Goal: Transaction & Acquisition: Book appointment/travel/reservation

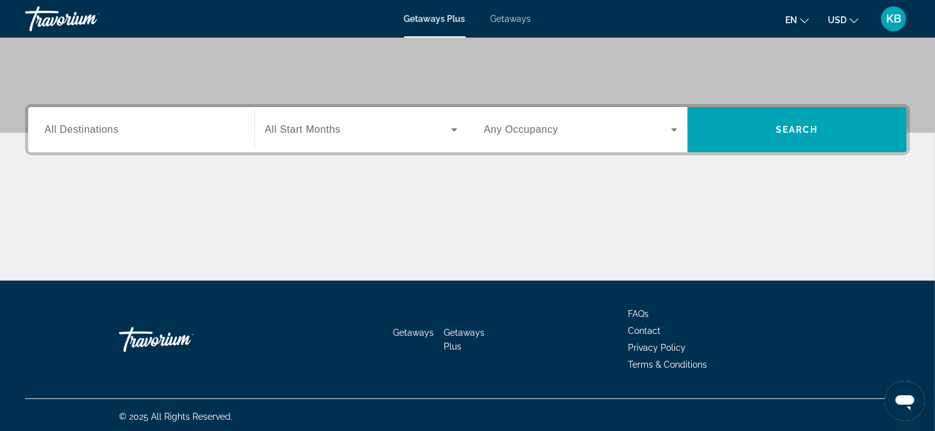
scroll to position [245, 0]
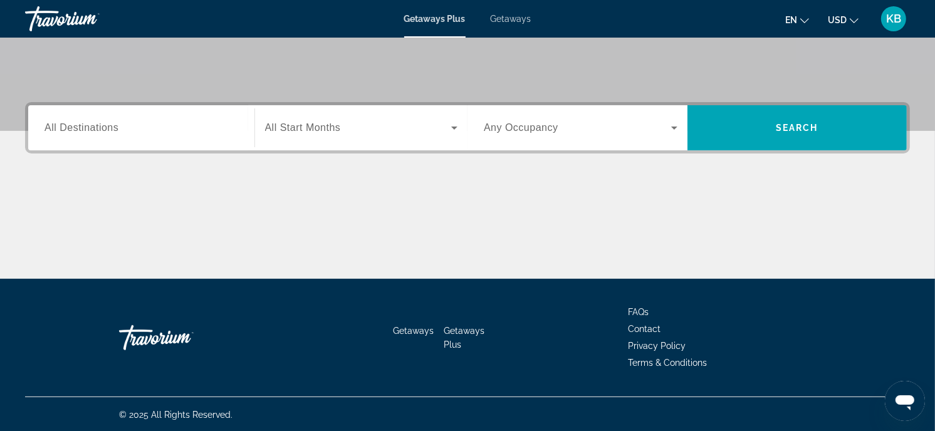
click at [190, 132] on input "Destination All Destinations" at bounding box center [141, 128] width 194 height 15
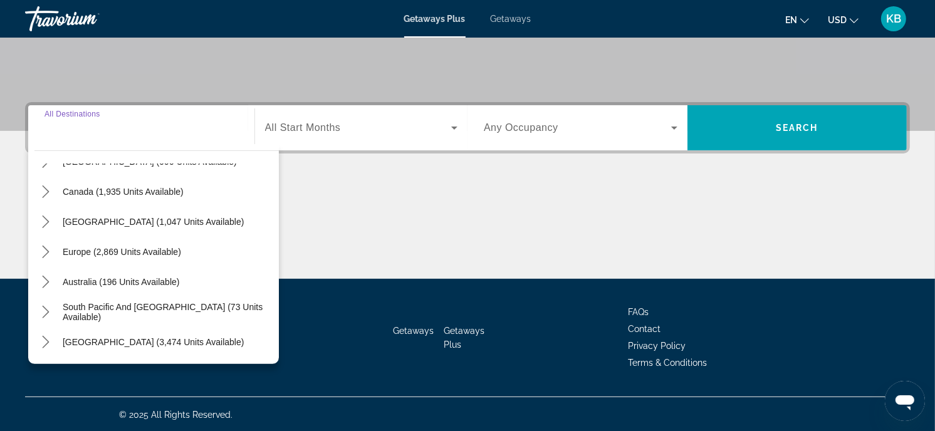
scroll to position [202, 0]
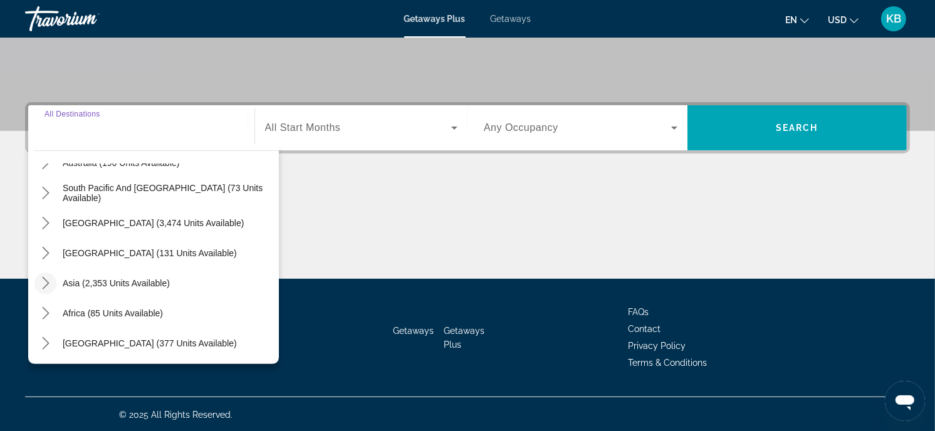
click at [46, 283] on icon "Toggle Asia (2,353 units available) submenu" at bounding box center [45, 283] width 13 height 13
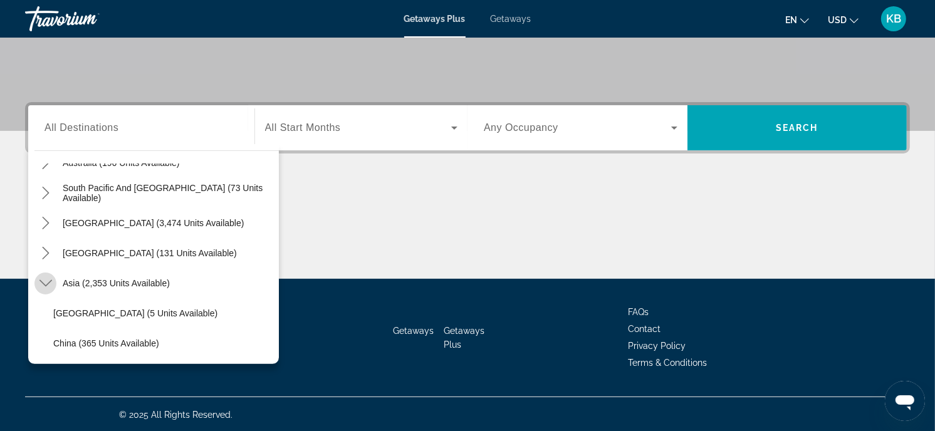
scroll to position [307, 0]
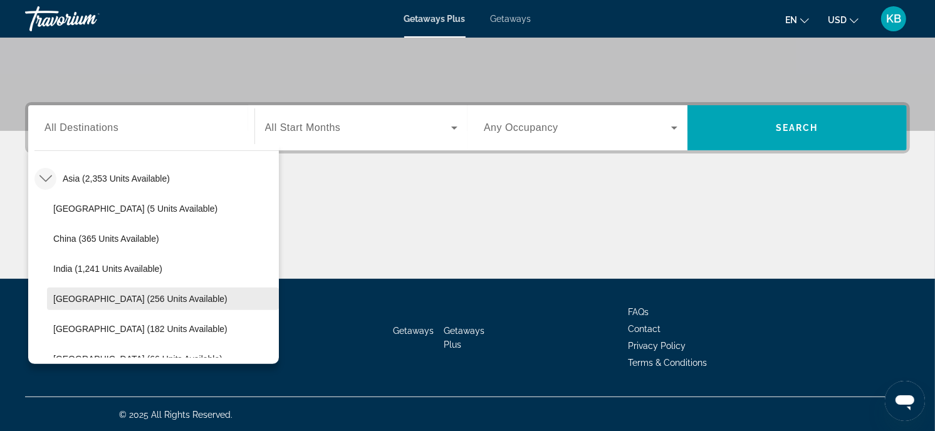
click at [127, 296] on span "[GEOGRAPHIC_DATA] (256 units available)" at bounding box center [140, 299] width 174 height 10
type input "**********"
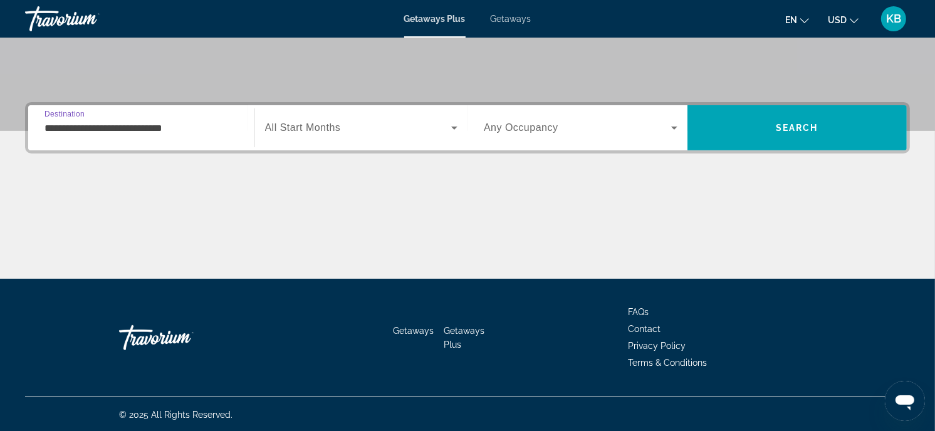
click at [330, 142] on div "Search widget" at bounding box center [361, 127] width 193 height 35
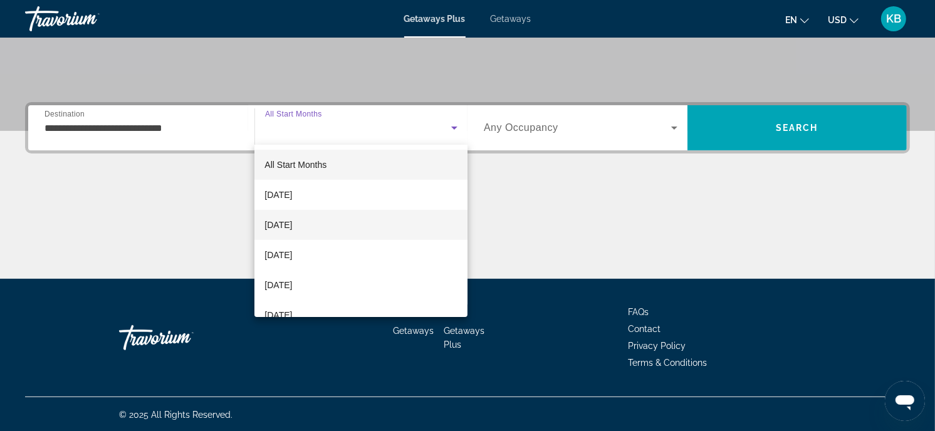
click at [318, 214] on mat-option "[DATE]" at bounding box center [360, 225] width 213 height 30
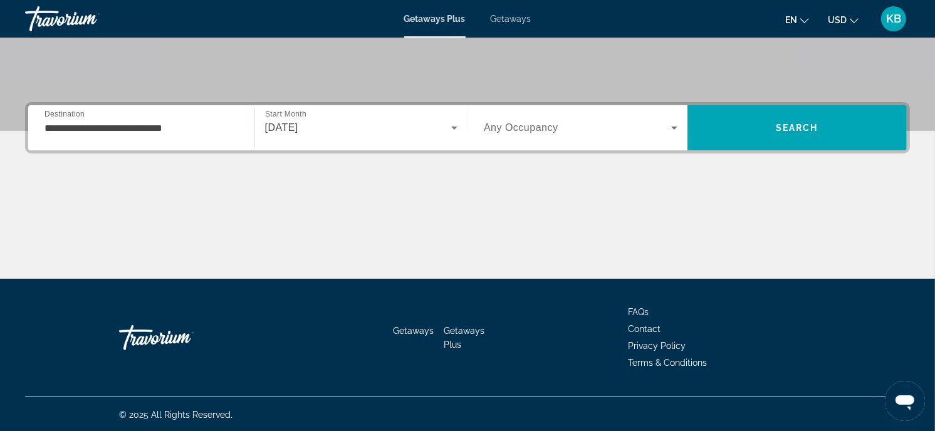
click at [528, 130] on span "Any Occupancy" at bounding box center [521, 127] width 75 height 11
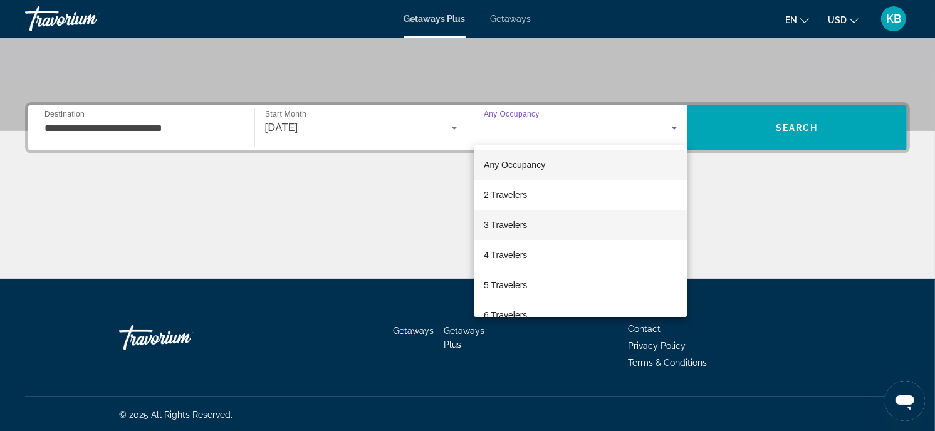
click at [519, 226] on span "3 Travelers" at bounding box center [505, 224] width 43 height 15
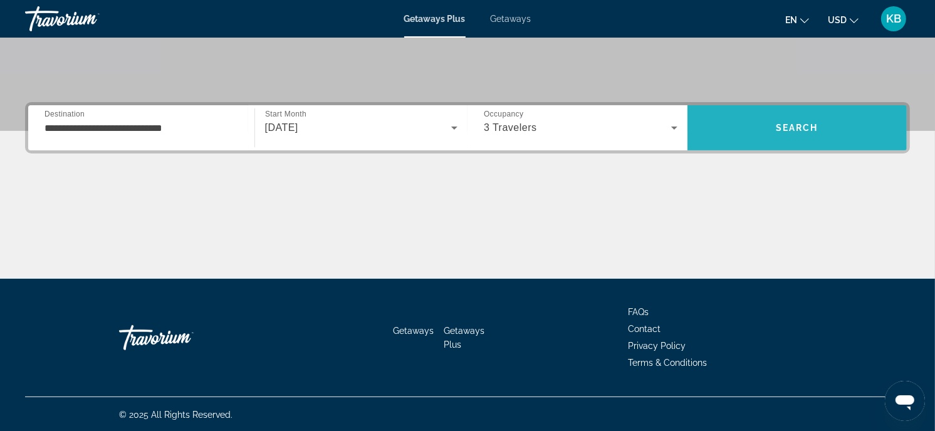
click at [750, 129] on span "Search" at bounding box center [798, 128] width 220 height 30
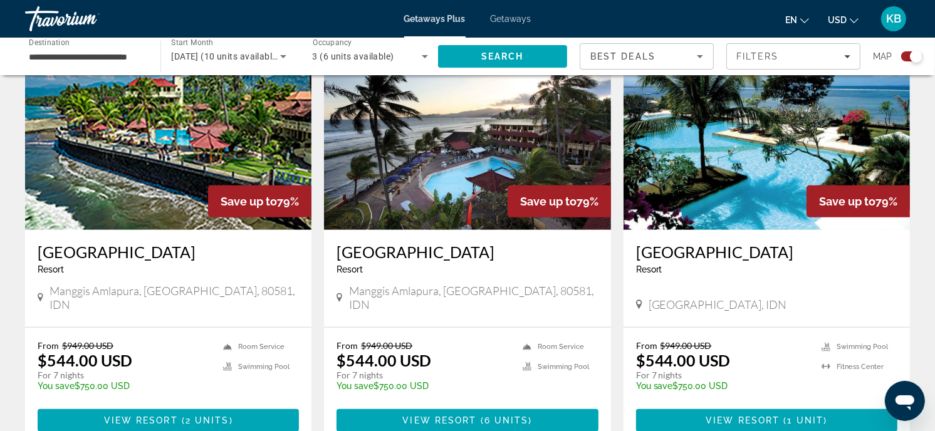
scroll to position [487, 0]
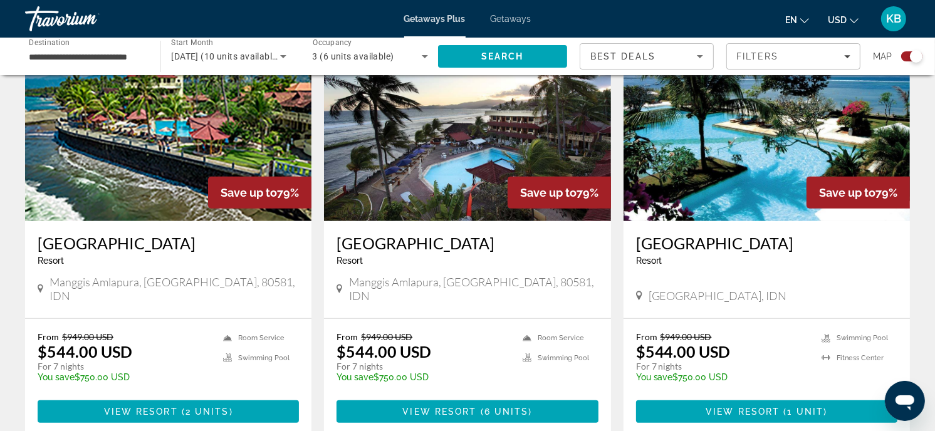
click at [169, 234] on h3 "[GEOGRAPHIC_DATA]" at bounding box center [168, 243] width 261 height 19
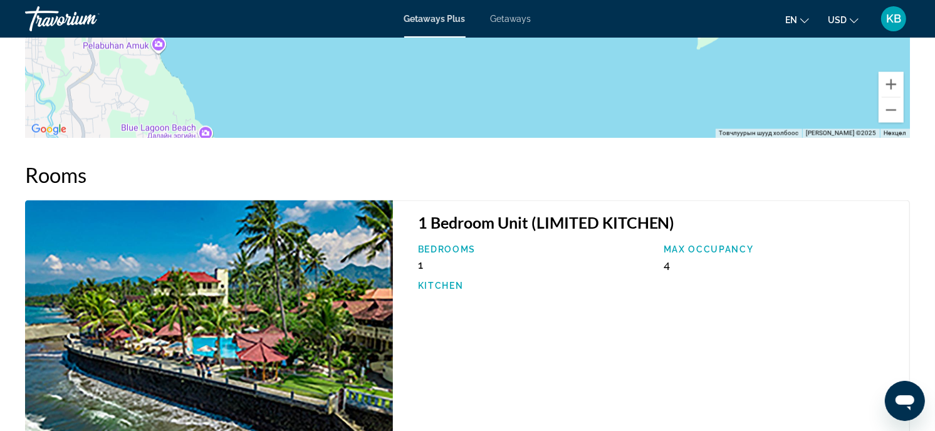
scroll to position [1950, 0]
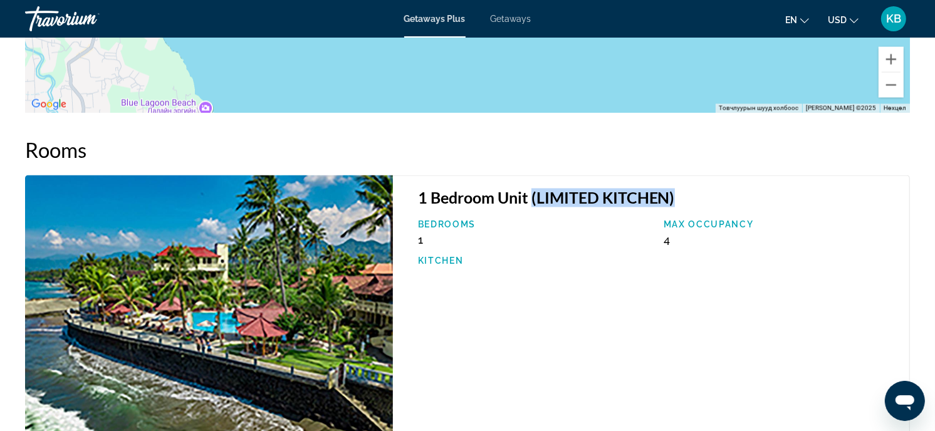
drag, startPoint x: 678, startPoint y: 192, endPoint x: 533, endPoint y: 179, distance: 145.4
click at [533, 189] on h3 "1 Bedroom Unit (LIMITED KITCHEN)" at bounding box center [657, 198] width 479 height 19
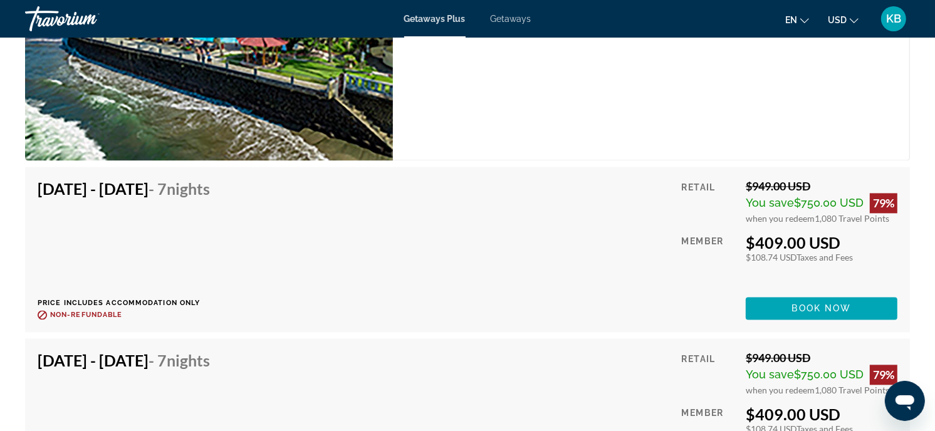
scroll to position [2275, 0]
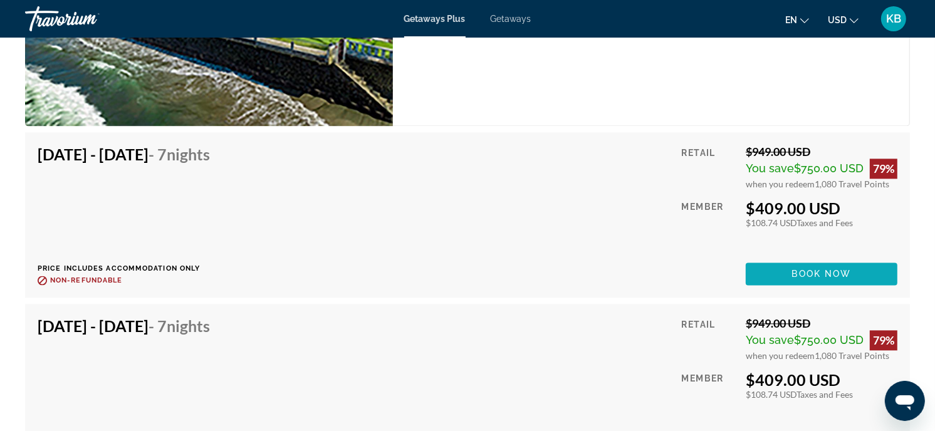
click at [814, 269] on span "Book now" at bounding box center [822, 274] width 60 height 10
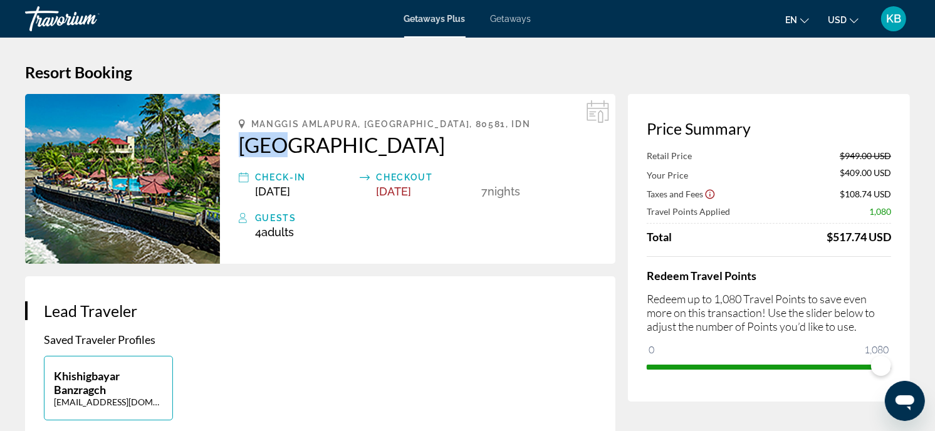
drag, startPoint x: 234, startPoint y: 140, endPoint x: 273, endPoint y: 141, distance: 38.3
click at [273, 141] on div "Manggis Amlapura, [GEOGRAPHIC_DATA], [GEOGRAPHIC_DATA] Check-In [DATE] Checkout…" at bounding box center [417, 179] width 395 height 170
click at [237, 145] on div "Manggis Amlapura, [GEOGRAPHIC_DATA], [GEOGRAPHIC_DATA] Check-In [DATE] Checkout…" at bounding box center [417, 179] width 395 height 170
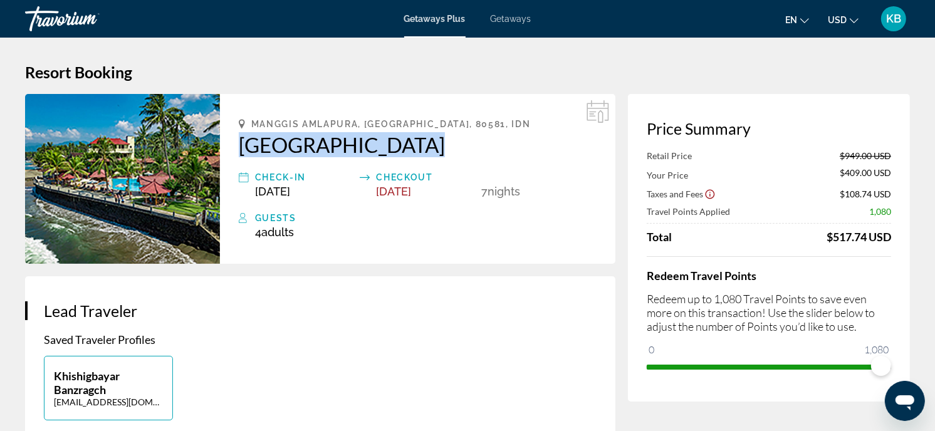
drag, startPoint x: 237, startPoint y: 145, endPoint x: 396, endPoint y: 152, distance: 159.3
click at [396, 152] on div "Manggis Amlapura, [GEOGRAPHIC_DATA], [GEOGRAPHIC_DATA] Check-In [DATE] Checkout…" at bounding box center [417, 179] width 395 height 170
copy h2 "[GEOGRAPHIC_DATA]"
click at [496, 132] on h2 "[GEOGRAPHIC_DATA]" at bounding box center [418, 144] width 358 height 25
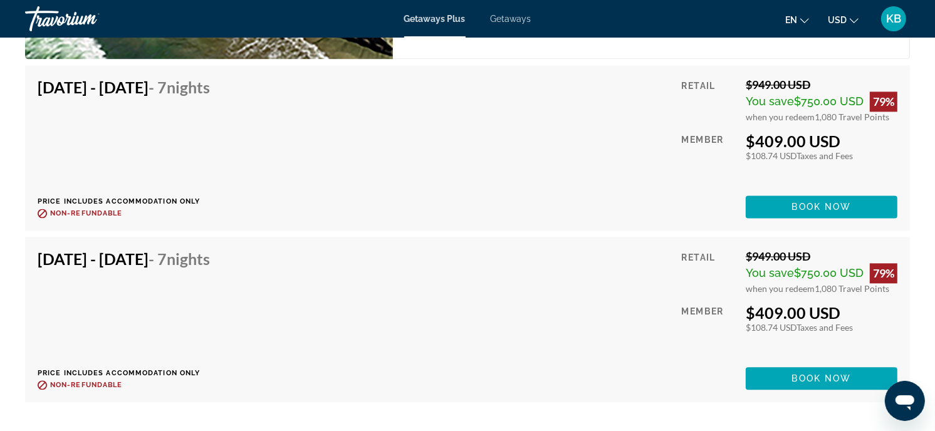
scroll to position [2367, 0]
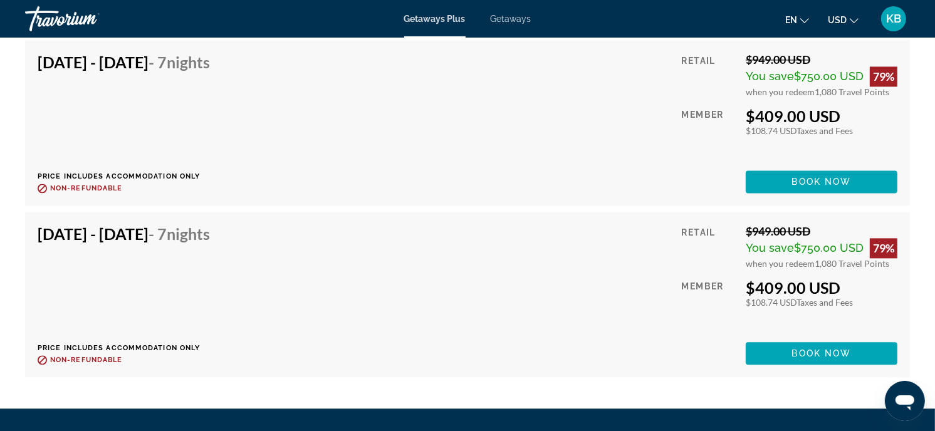
click at [792, 184] on div "[DATE] - [DATE] - 7 Nights Price includes accommodation only Refundable until :…" at bounding box center [467, 122] width 885 height 165
click at [794, 172] on span "Main content" at bounding box center [822, 182] width 152 height 30
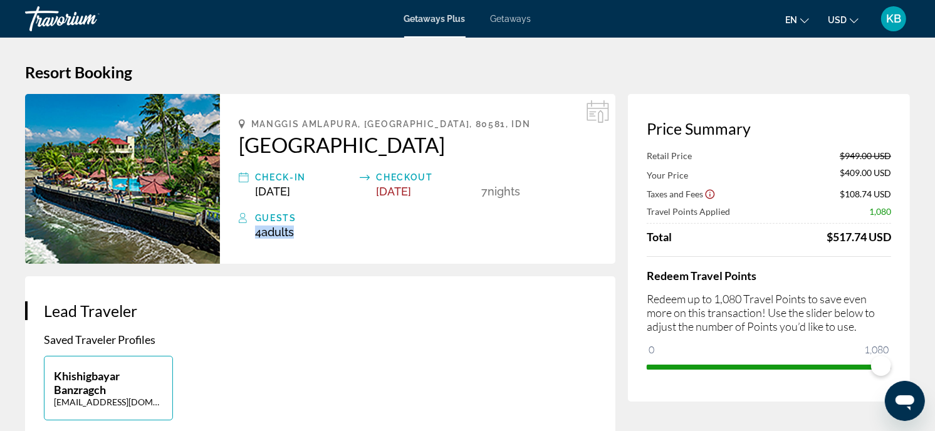
drag, startPoint x: 303, startPoint y: 227, endPoint x: 253, endPoint y: 226, distance: 50.2
click at [253, 226] on div "Guests 4 Adult Adults , Child Children" at bounding box center [418, 225] width 358 height 28
drag, startPoint x: 312, startPoint y: 223, endPoint x: 295, endPoint y: 224, distance: 17.6
click at [313, 223] on div "Guests" at bounding box center [426, 218] width 342 height 15
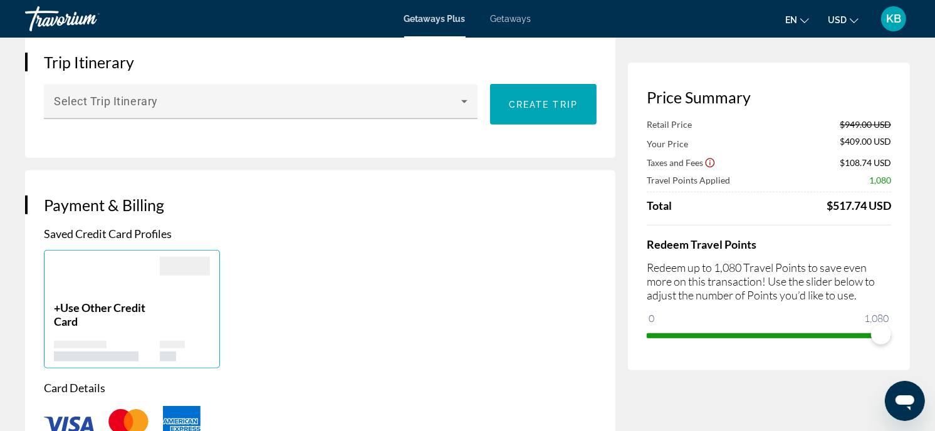
scroll to position [766, 0]
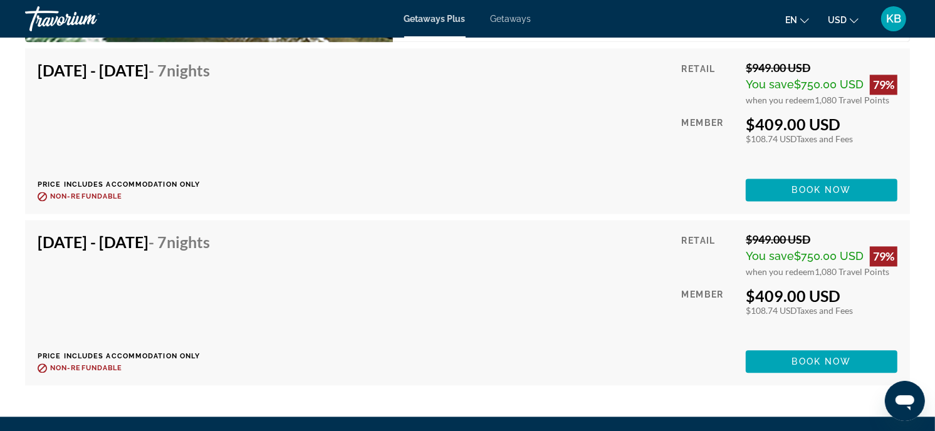
scroll to position [2367, 0]
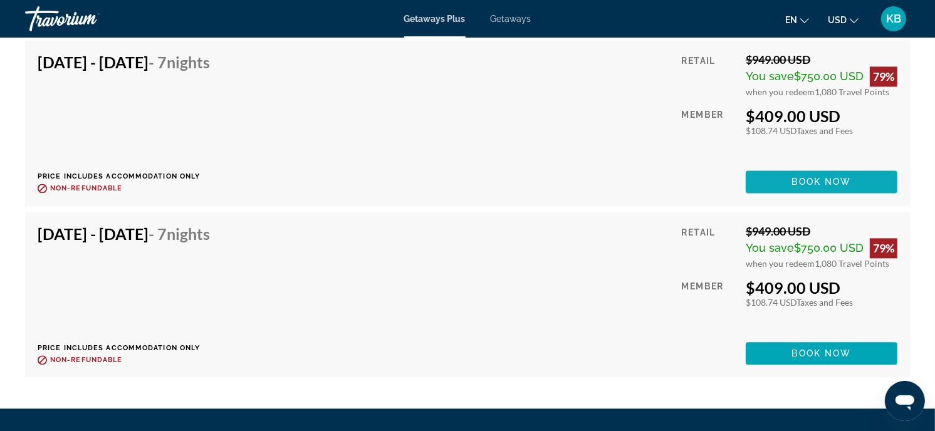
click at [831, 177] on span "Book now" at bounding box center [822, 182] width 60 height 10
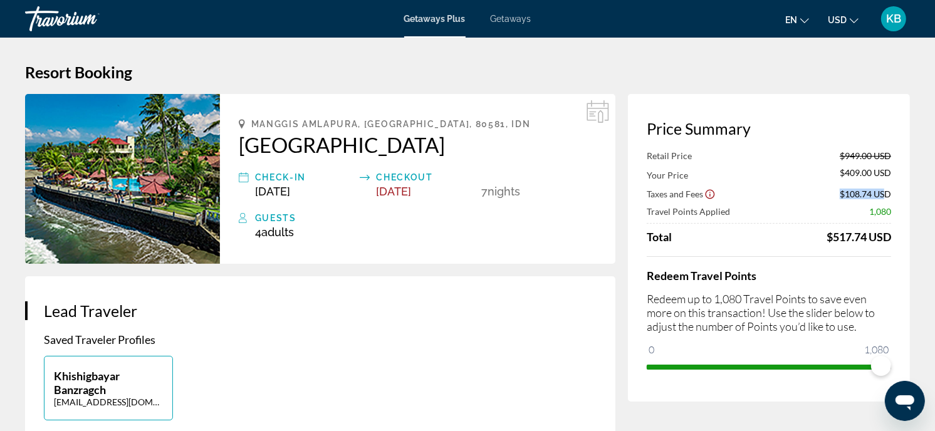
drag, startPoint x: 840, startPoint y: 190, endPoint x: 885, endPoint y: 190, distance: 45.1
click at [885, 190] on div "Taxes and Fees $108.74 USD" at bounding box center [769, 193] width 244 height 13
